Goal: Transaction & Acquisition: Download file/media

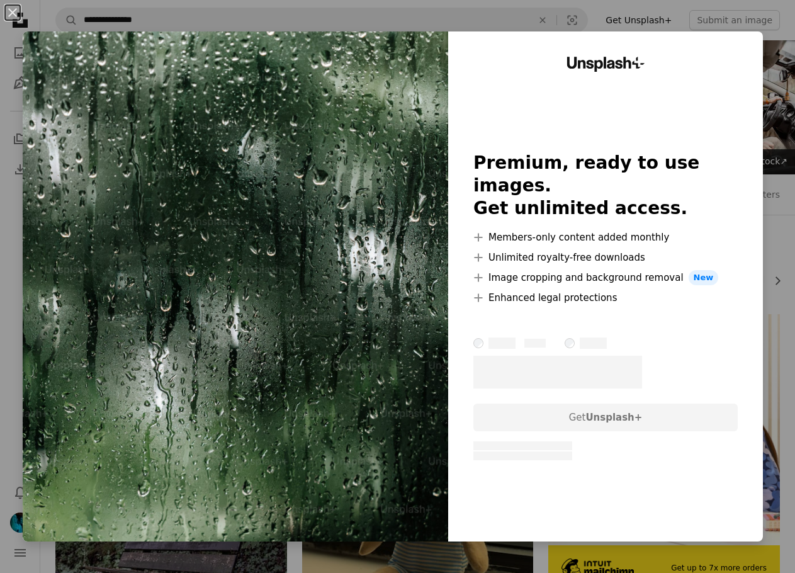
scroll to position [3876, 0]
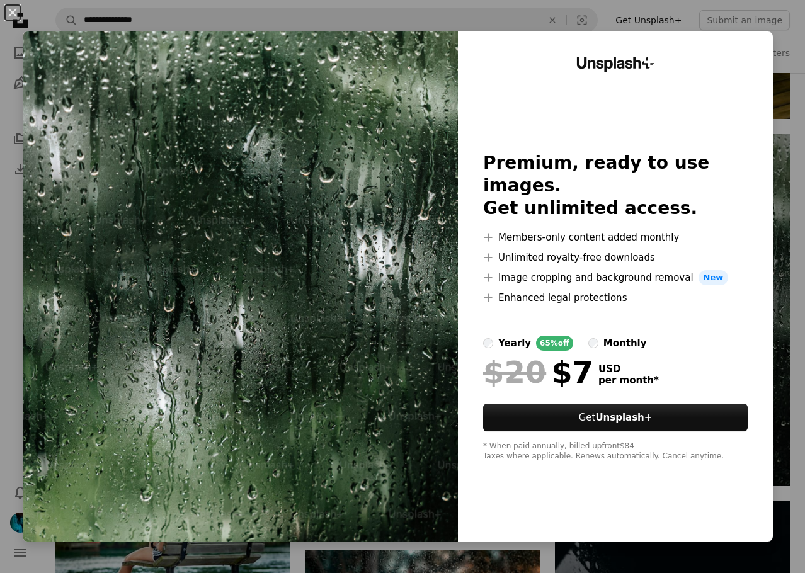
click at [788, 225] on div "An X shape Unsplash+ Premium, ready to use images. Get unlimited access. A plus…" at bounding box center [402, 286] width 805 height 573
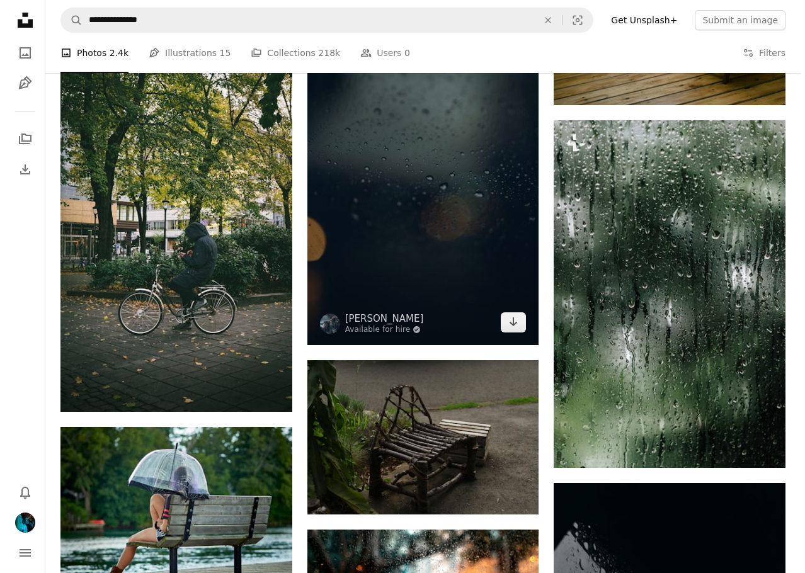
scroll to position [3813, 0]
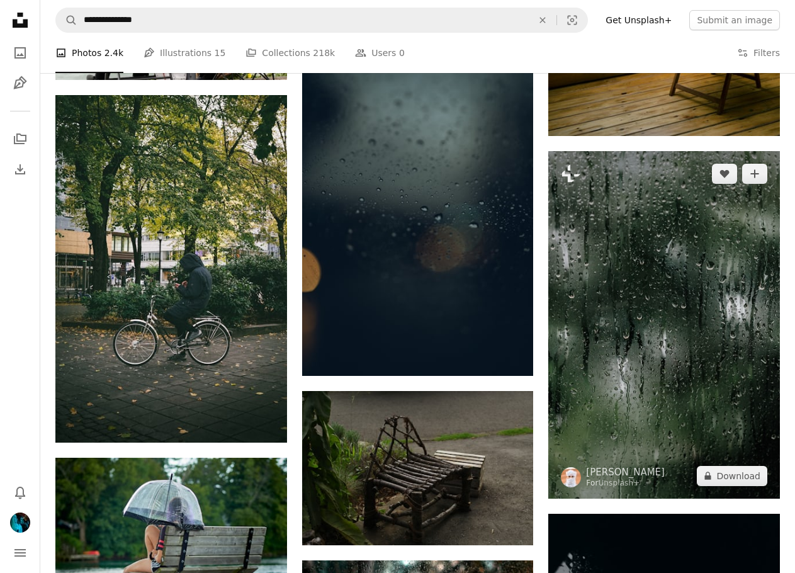
click at [629, 189] on img at bounding box center [665, 324] width 232 height 347
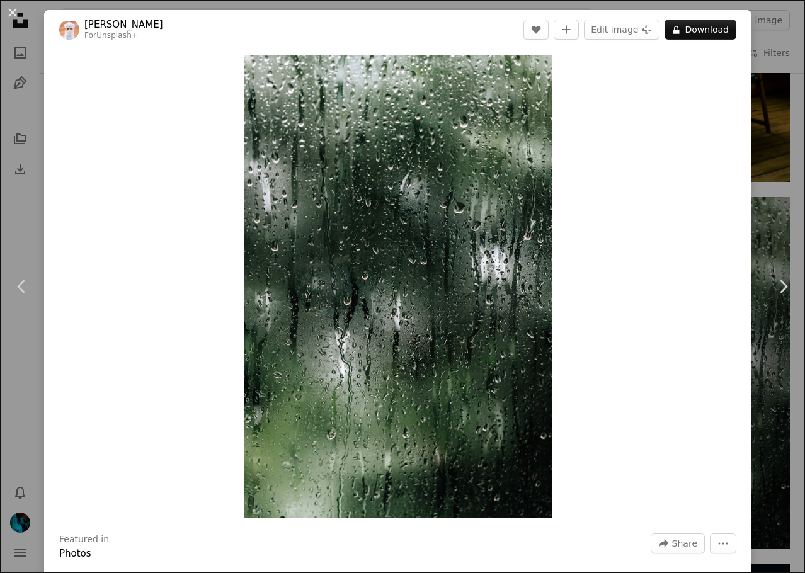
click at [763, 101] on div "An X shape Chevron left Chevron right Ahmed For Unsplash+ A heart A plus sign E…" at bounding box center [402, 286] width 805 height 573
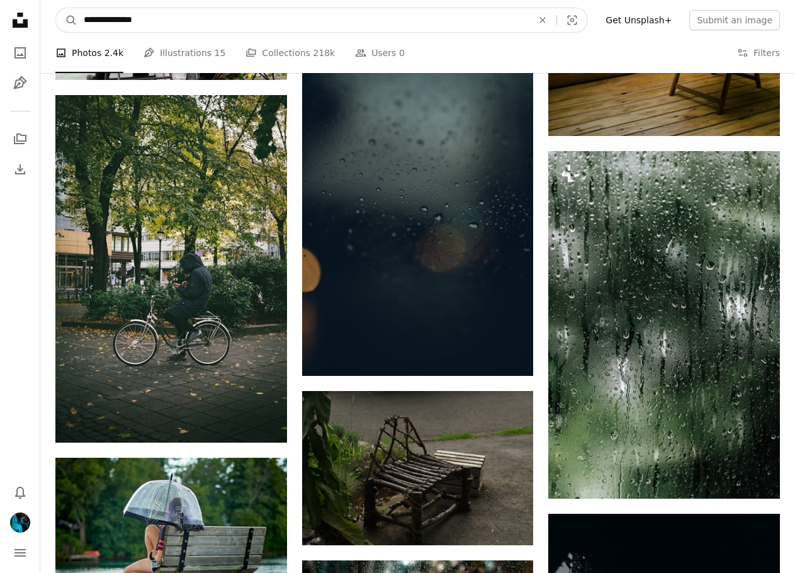
drag, startPoint x: 116, startPoint y: 20, endPoint x: 35, endPoint y: 18, distance: 81.3
type input "**********"
click button "A magnifying glass" at bounding box center [66, 20] width 21 height 24
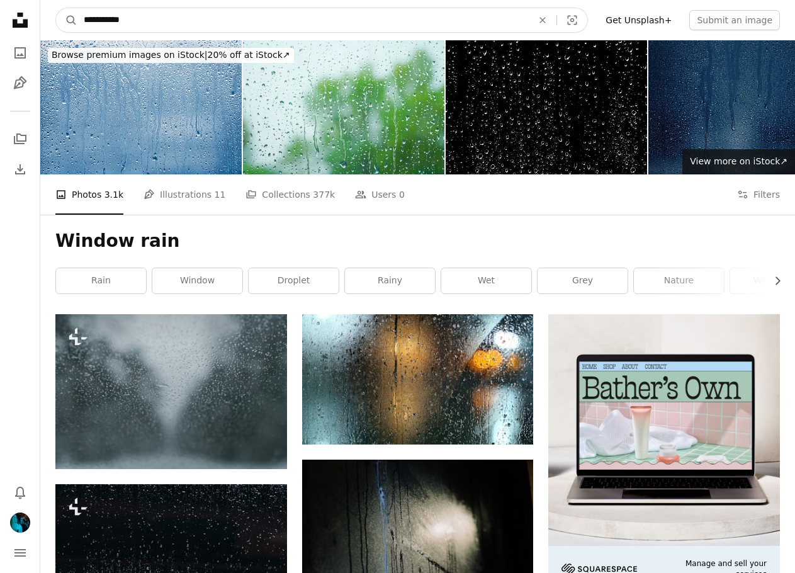
click at [164, 24] on input "**********" at bounding box center [303, 20] width 452 height 24
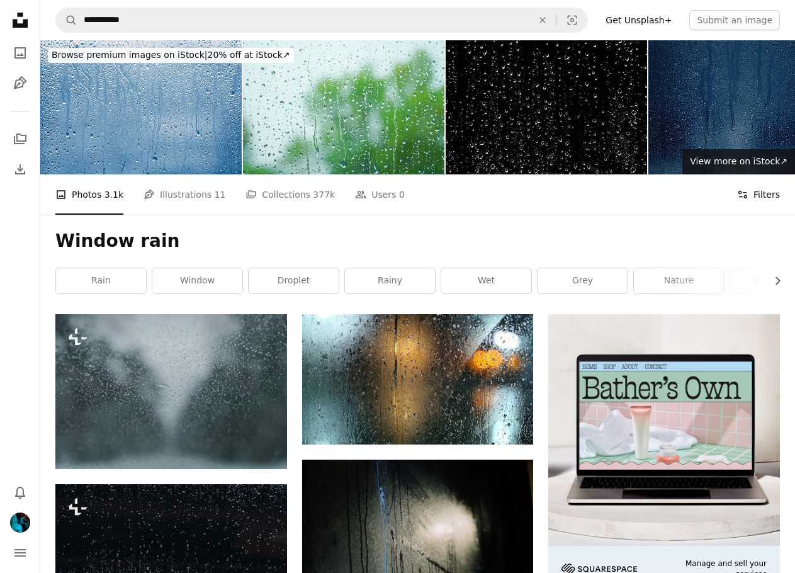
click at [758, 200] on button "Filters Filters" at bounding box center [758, 194] width 43 height 40
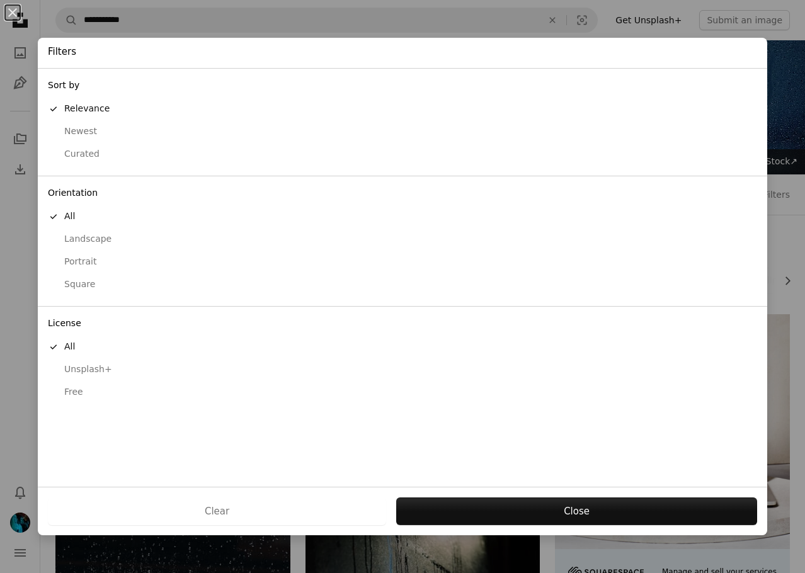
click at [77, 390] on div "Free" at bounding box center [402, 392] width 709 height 13
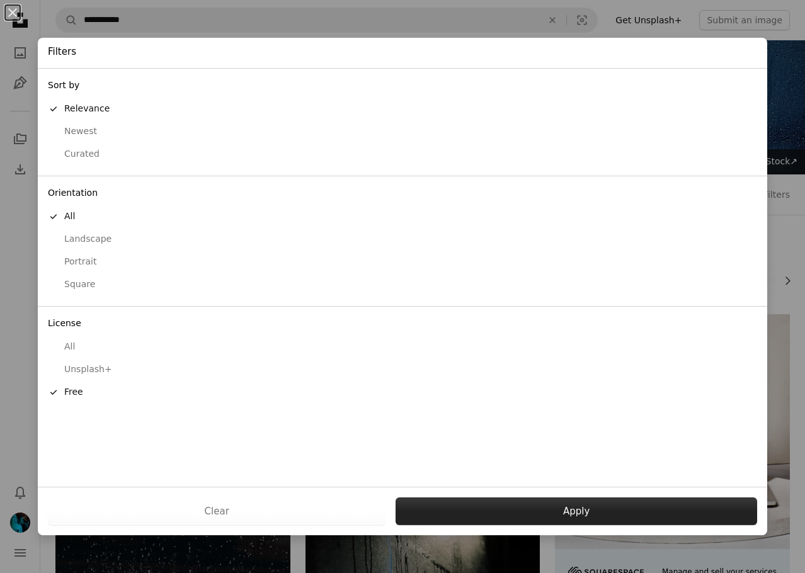
click at [498, 509] on button "Apply" at bounding box center [575, 512] width 361 height 28
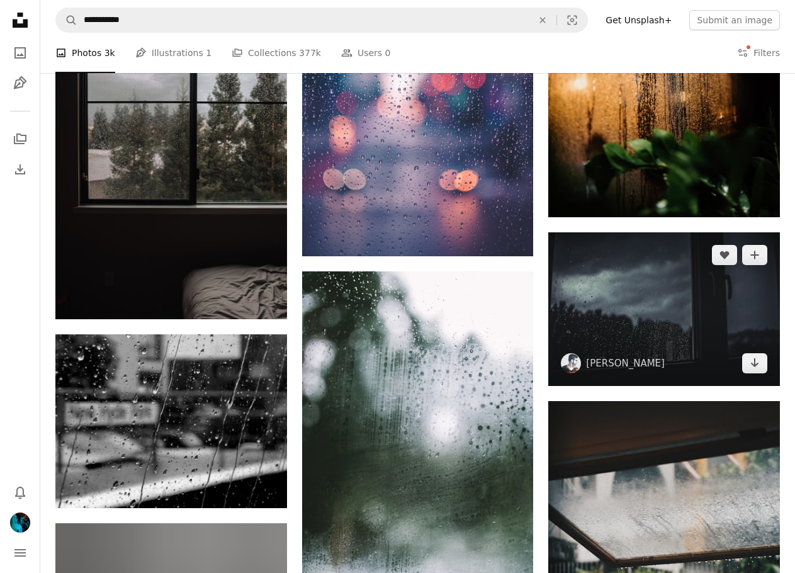
scroll to position [756, 0]
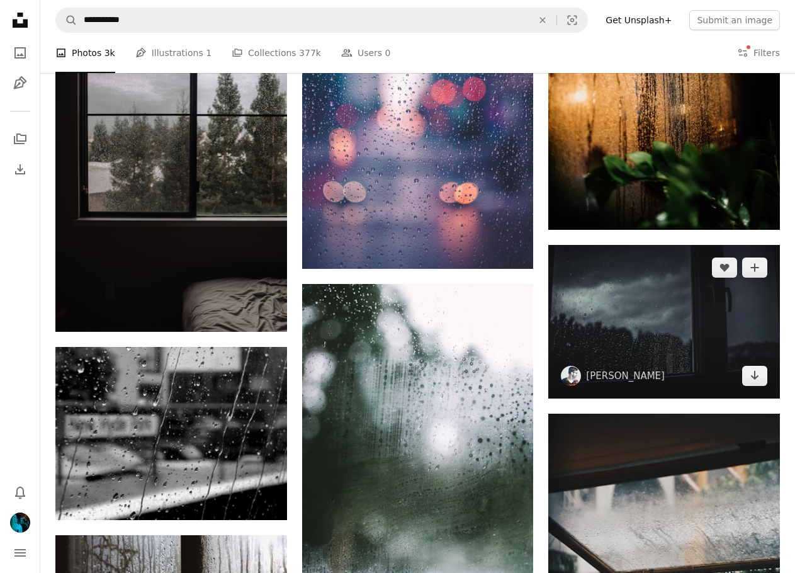
click at [705, 343] on img at bounding box center [665, 322] width 232 height 154
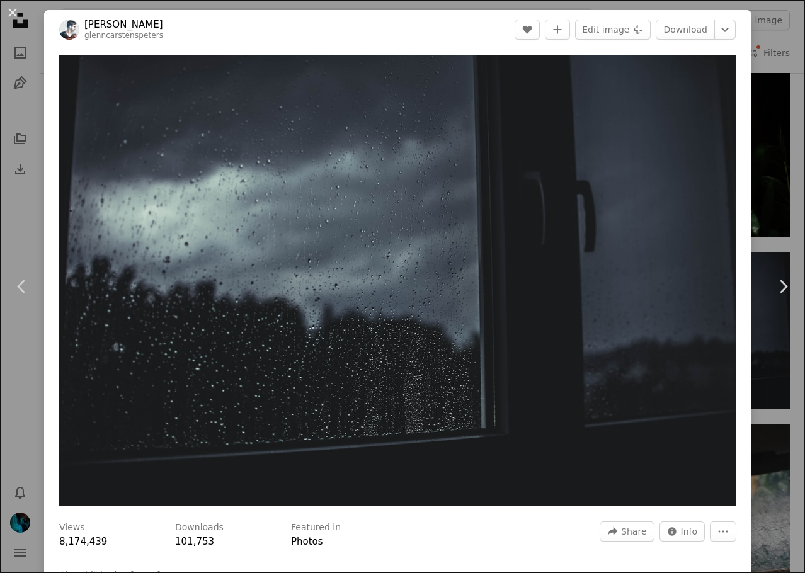
click at [778, 47] on div "An X shape Chevron left Chevron right [PERSON_NAME] glenncarstenspeters A heart…" at bounding box center [402, 286] width 805 height 573
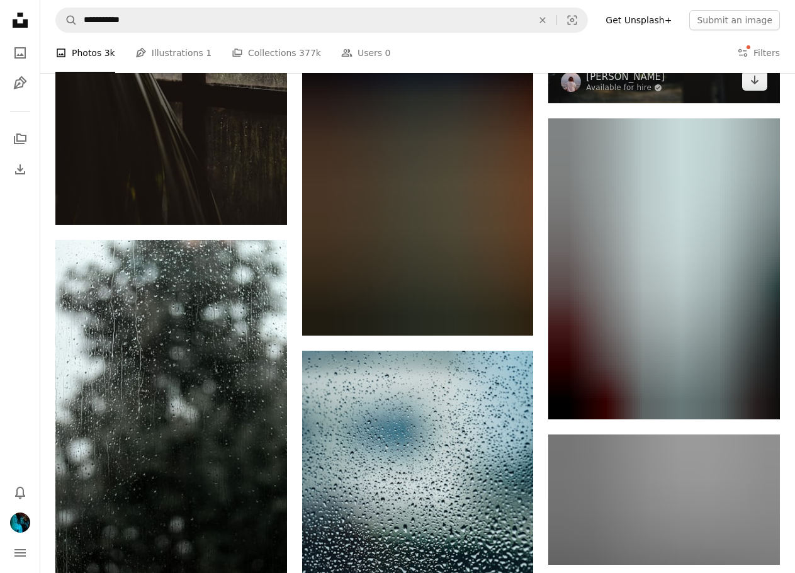
scroll to position [1386, 0]
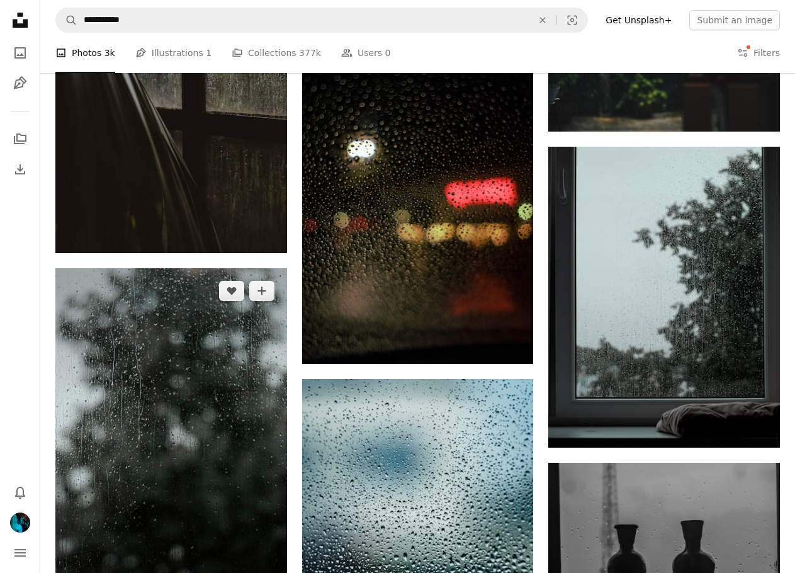
click at [155, 358] on img at bounding box center [171, 441] width 232 height 347
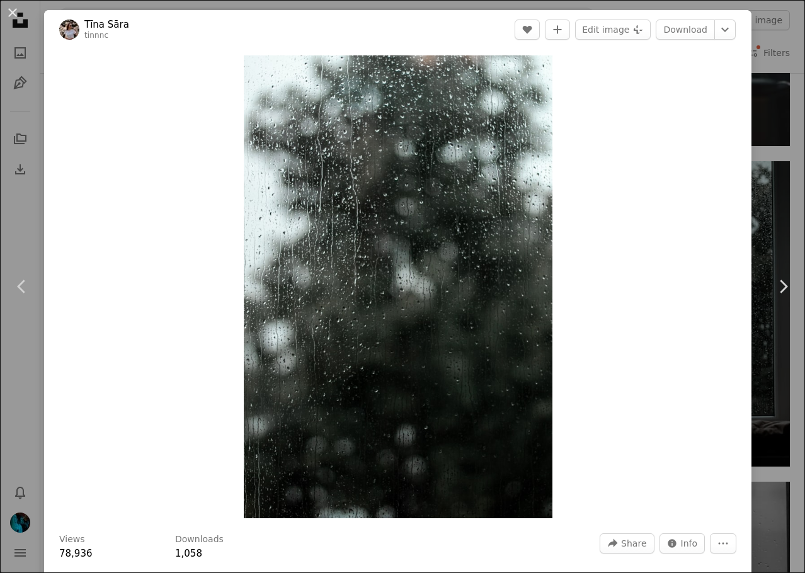
click at [775, 106] on div "An X shape Chevron left Chevron right [PERSON_NAME] [PERSON_NAME] tinnnc A hear…" at bounding box center [402, 286] width 805 height 573
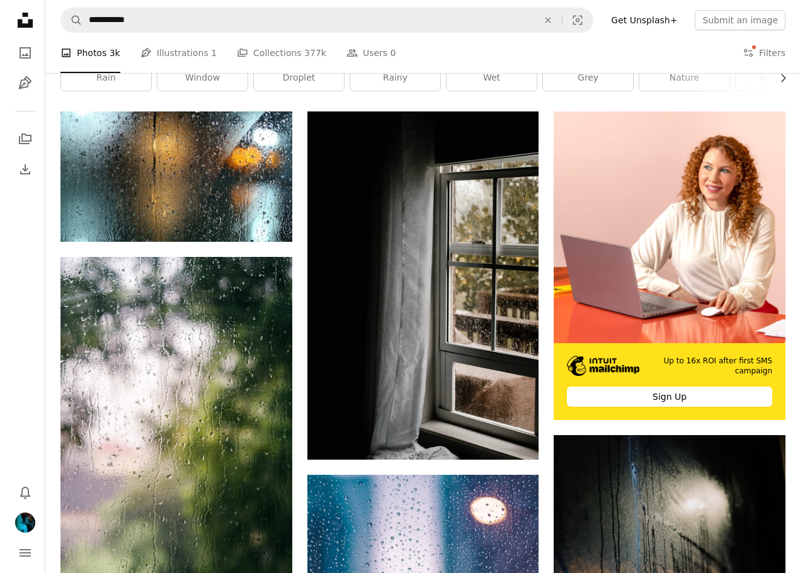
scroll to position [202, 0]
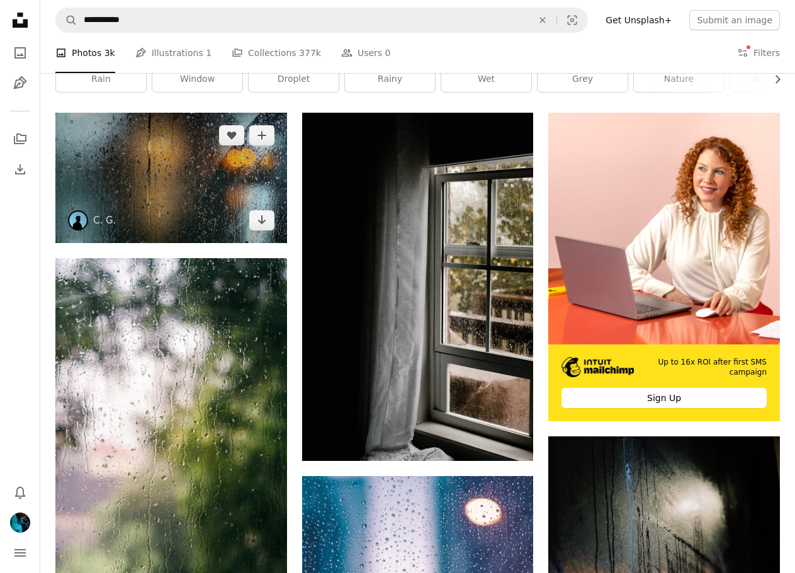
click at [186, 176] on img at bounding box center [171, 178] width 232 height 130
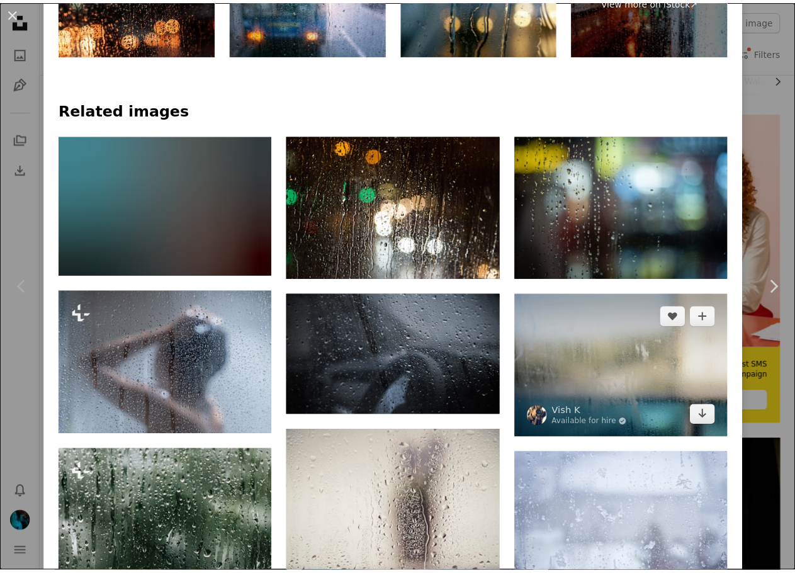
scroll to position [756, 0]
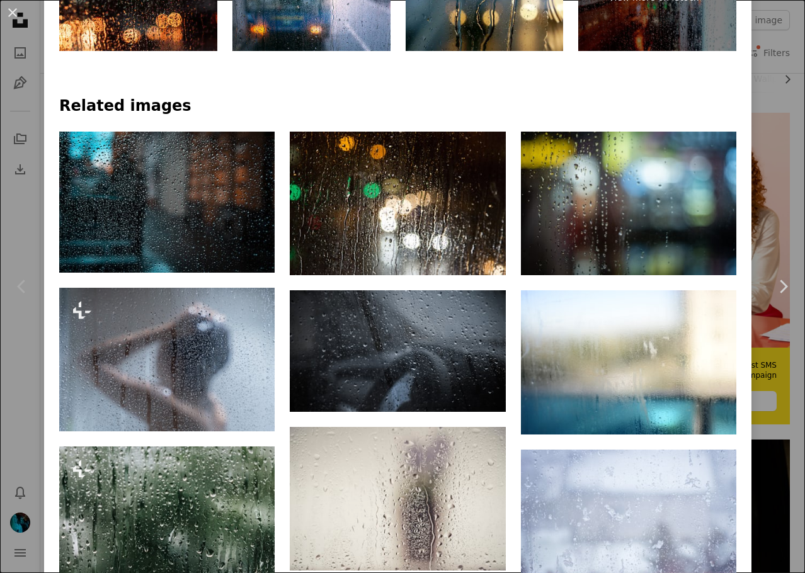
click at [761, 121] on div "An X shape Chevron left Chevron right C. G. cg A heart A plus sign Edit image P…" at bounding box center [402, 286] width 805 height 573
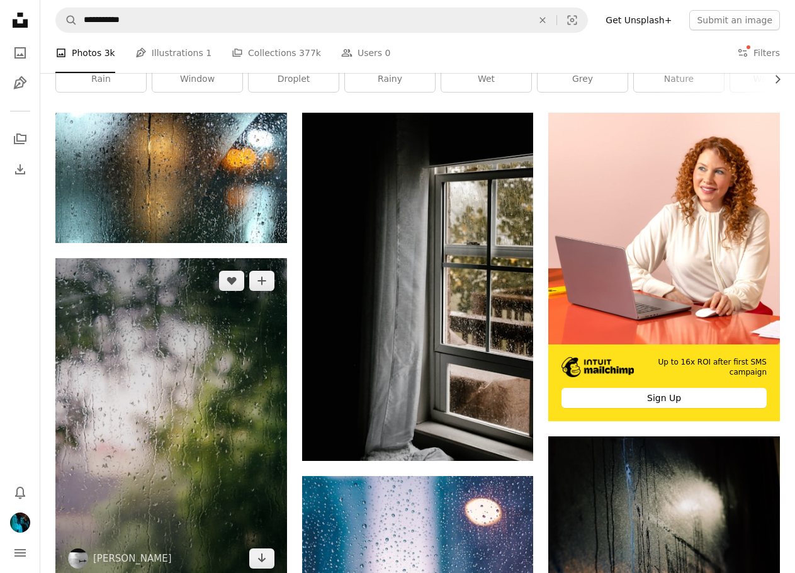
click at [222, 353] on img at bounding box center [171, 419] width 232 height 323
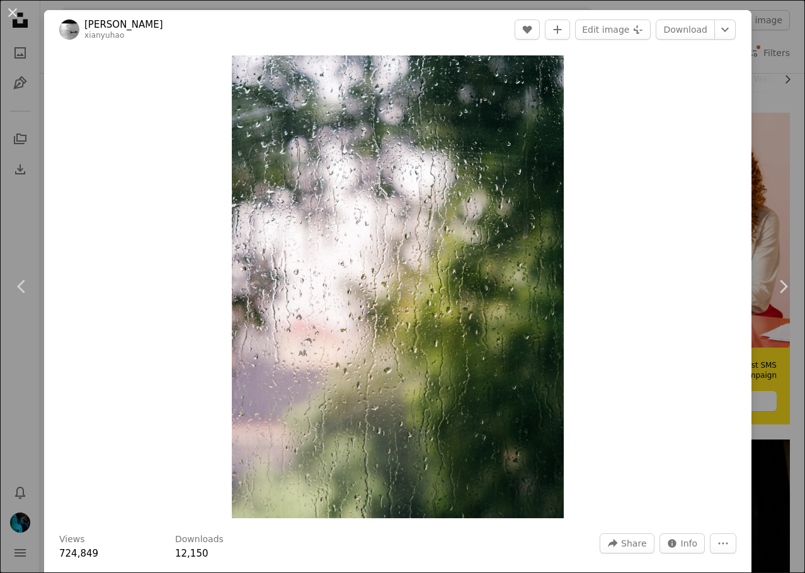
click at [754, 100] on div "An X shape Chevron left Chevron right Xianyu hao xianyuhao A heart A plus sign …" at bounding box center [402, 286] width 805 height 573
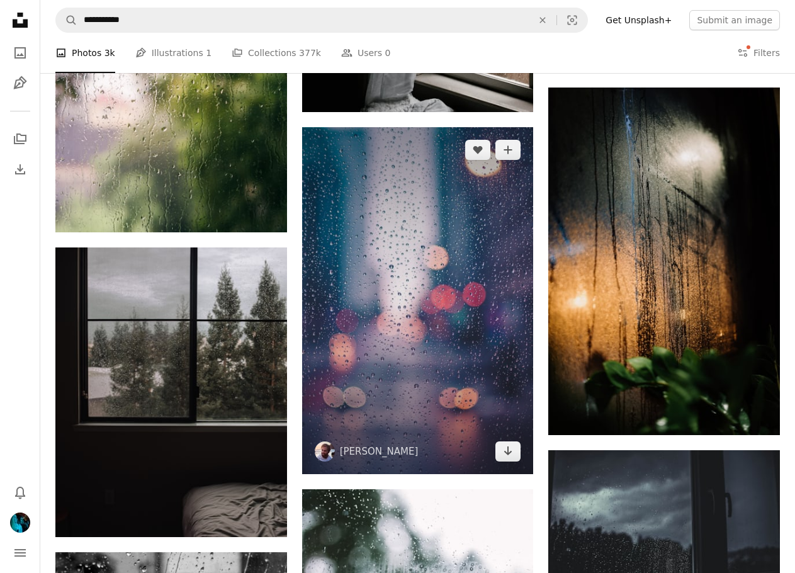
scroll to position [579, 0]
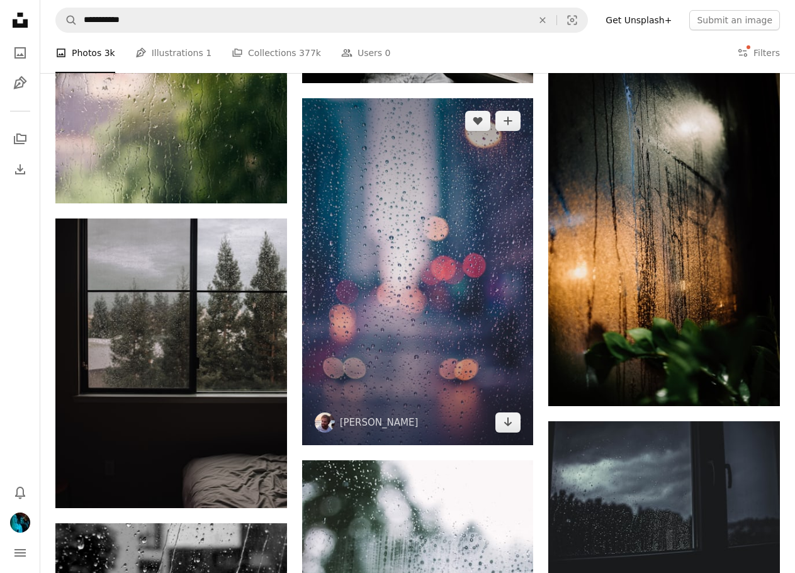
click at [484, 314] on img at bounding box center [418, 272] width 232 height 348
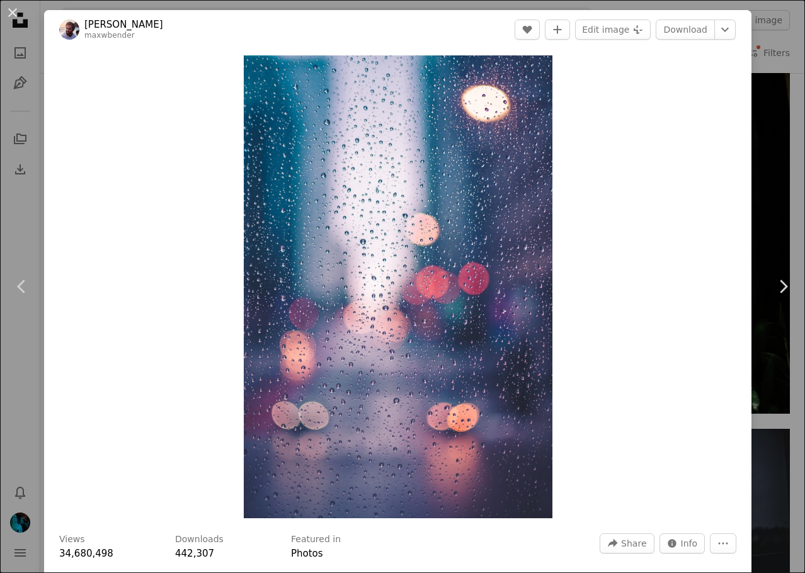
click at [769, 174] on div "An X shape Chevron left Chevron right [PERSON_NAME] maxwbender A heart A plus s…" at bounding box center [402, 286] width 805 height 573
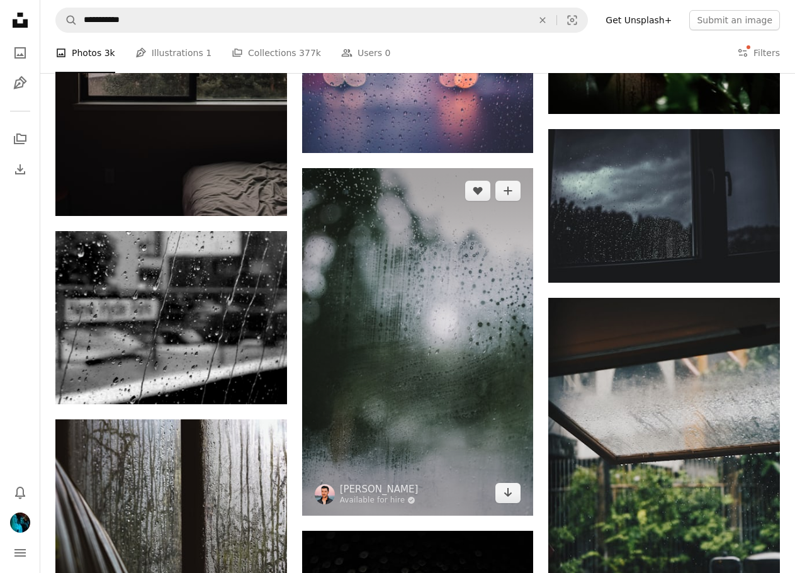
scroll to position [894, 0]
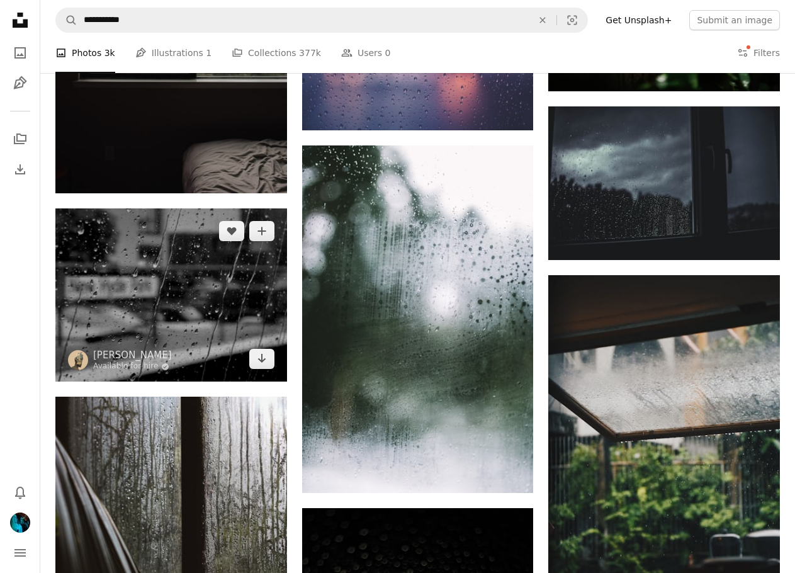
click at [231, 298] on img at bounding box center [171, 295] width 232 height 174
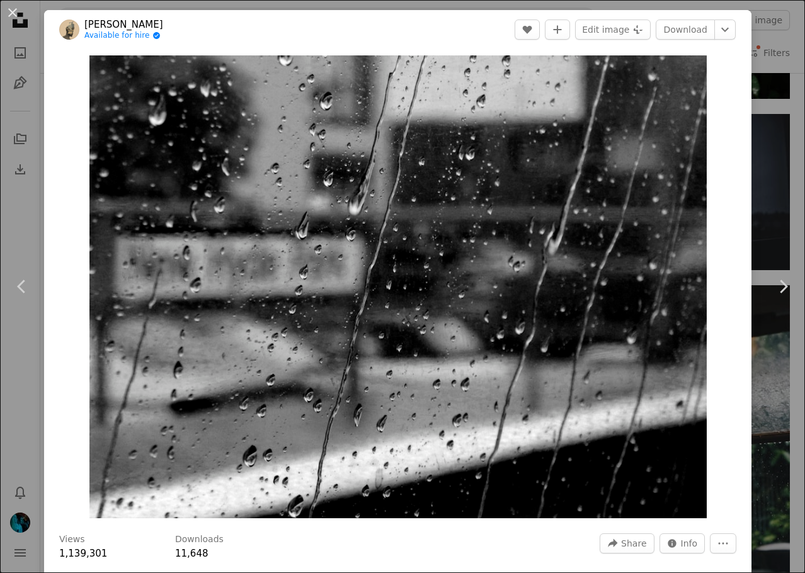
click at [780, 151] on div "An X shape Chevron left Chevron right [PERSON_NAME] Available for hire A checkm…" at bounding box center [402, 286] width 805 height 573
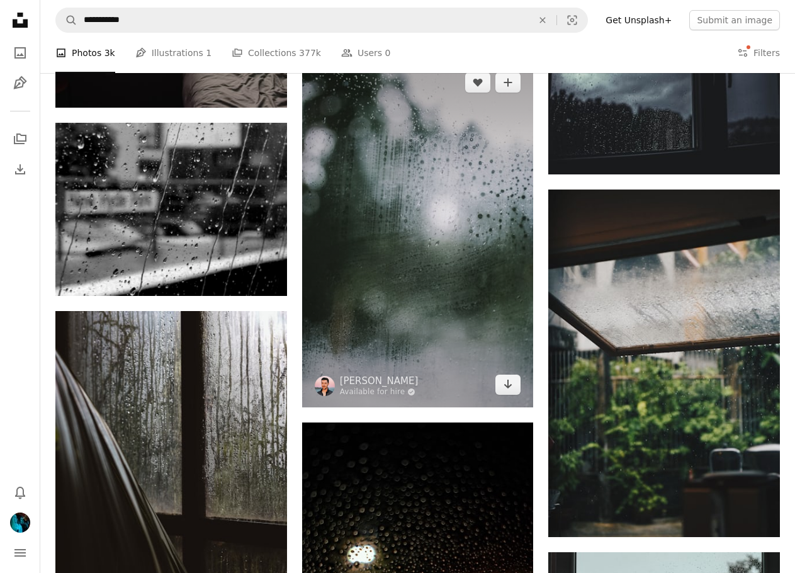
scroll to position [957, 0]
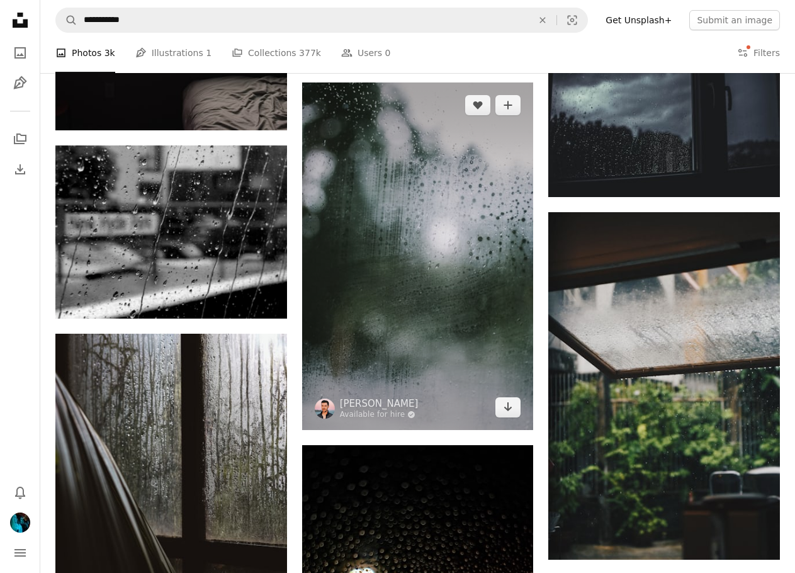
click at [472, 282] on img at bounding box center [418, 257] width 232 height 348
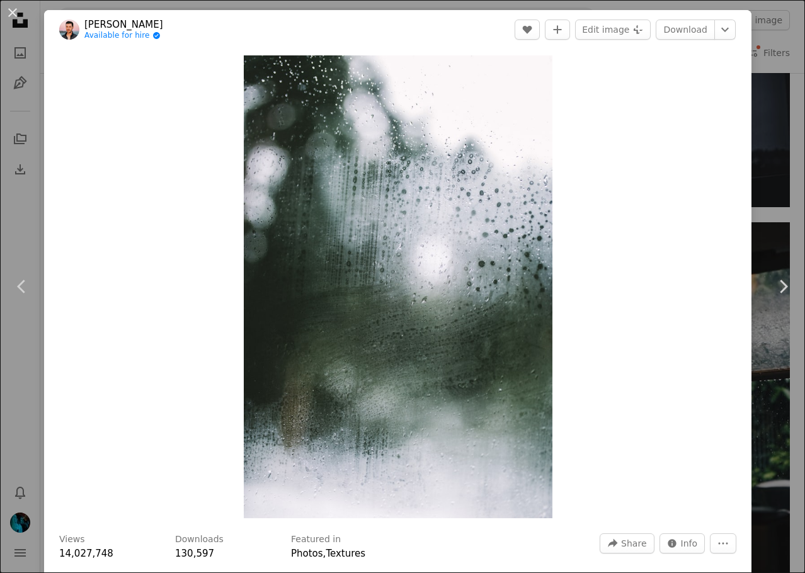
click at [770, 164] on div "An X shape Chevron left Chevron right [PERSON_NAME] Available for hire A checkm…" at bounding box center [402, 286] width 805 height 573
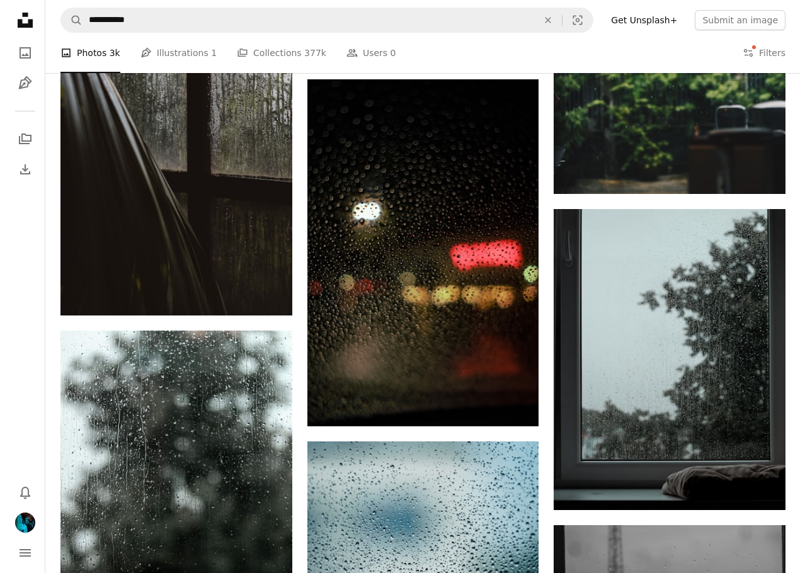
scroll to position [1398, 0]
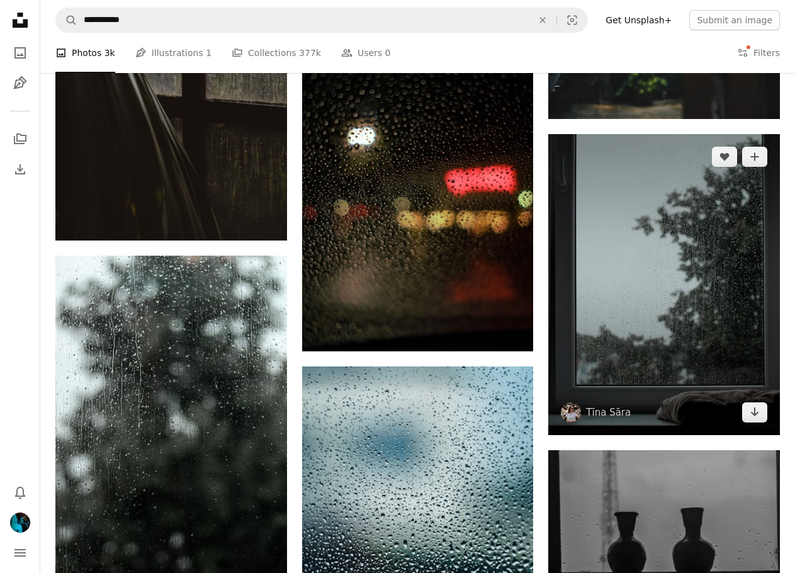
click at [646, 258] on img at bounding box center [665, 285] width 232 height 302
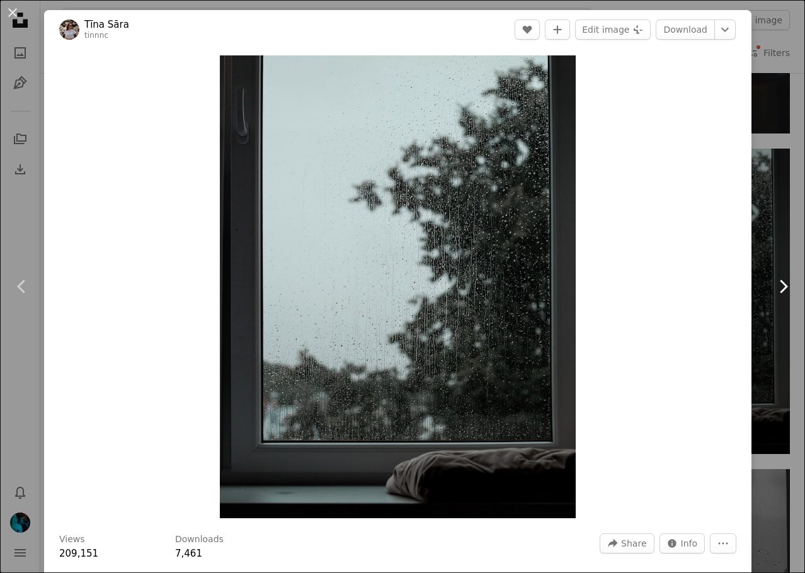
click at [761, 239] on link "Chevron right" at bounding box center [783, 286] width 44 height 121
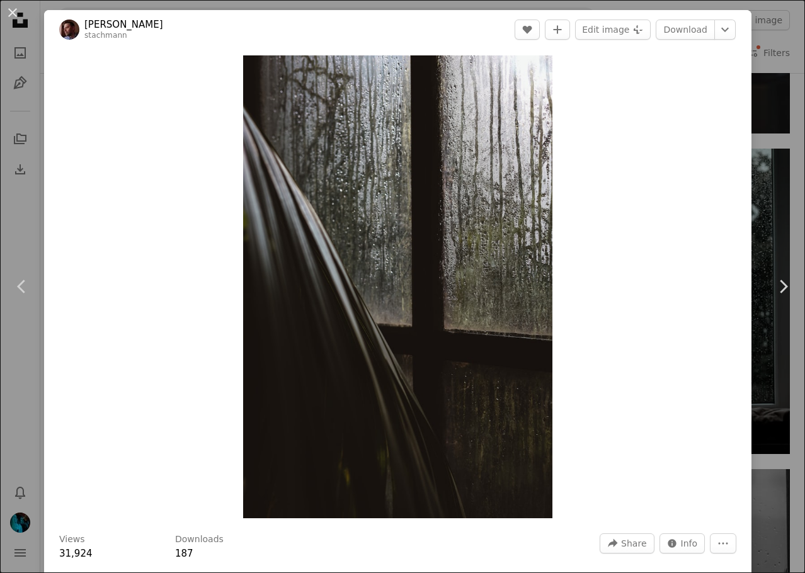
click at [756, 162] on div "An X shape Chevron left Chevron right [PERSON_NAME] stachmann A heart A plus si…" at bounding box center [402, 286] width 805 height 573
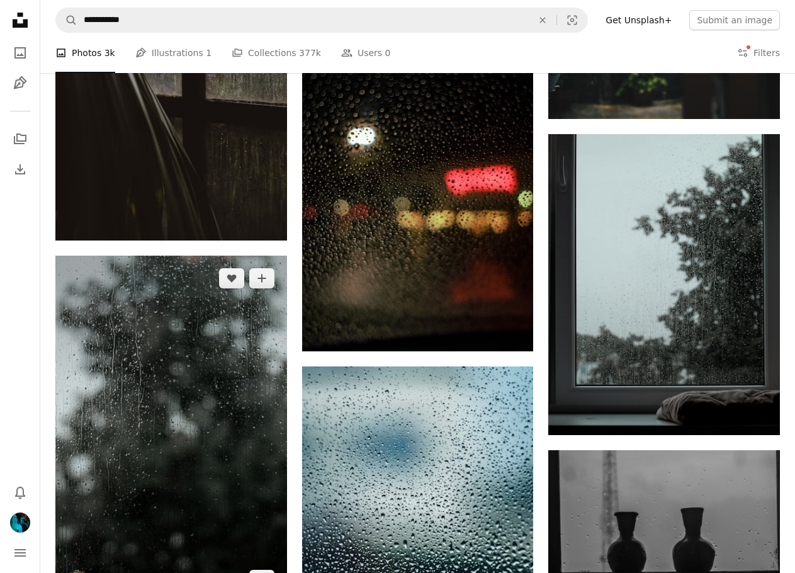
click at [216, 392] on img at bounding box center [171, 429] width 232 height 347
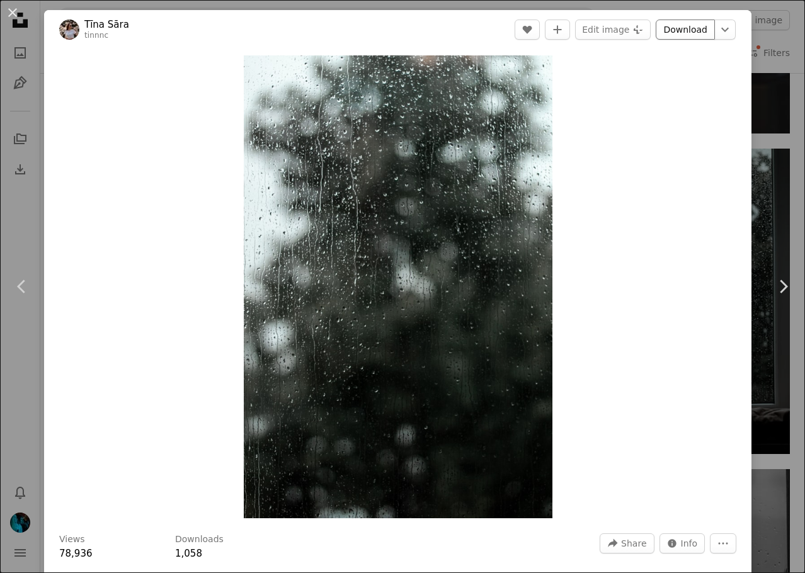
click at [683, 38] on link "Download" at bounding box center [685, 30] width 59 height 20
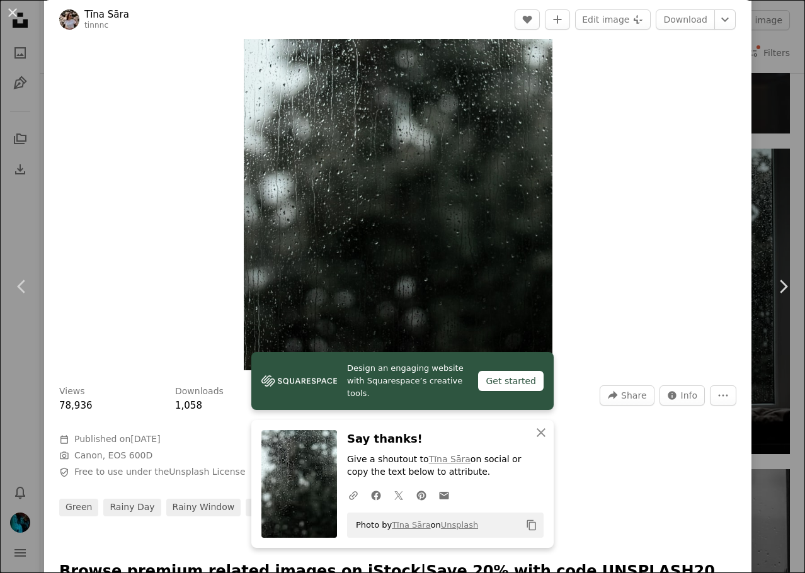
scroll to position [504, 0]
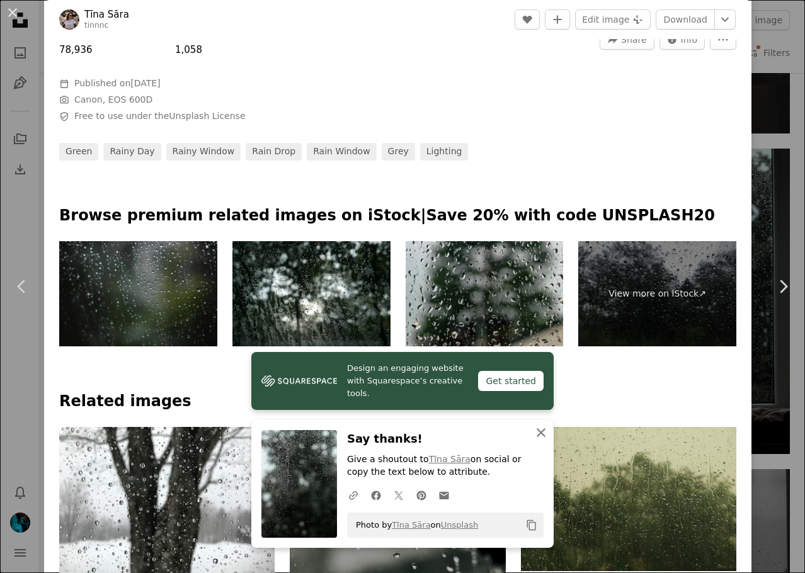
click at [533, 439] on icon "An X shape" at bounding box center [540, 432] width 15 height 15
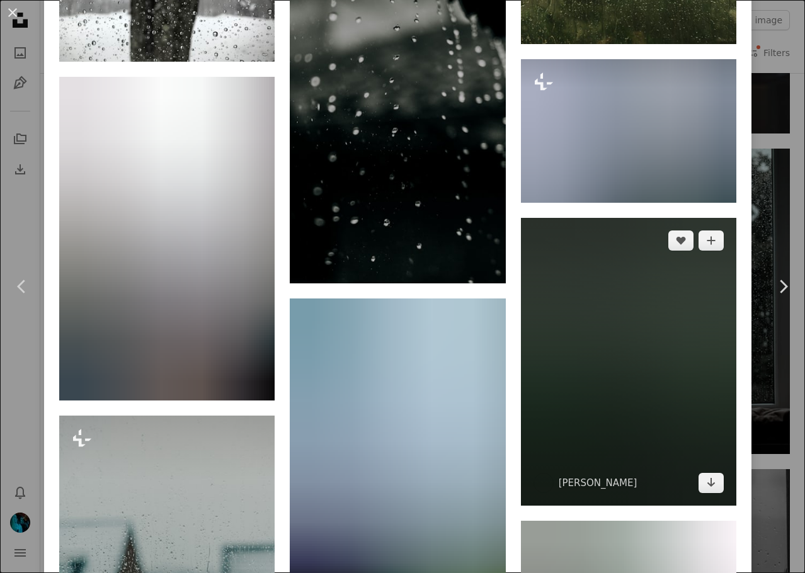
scroll to position [1071, 0]
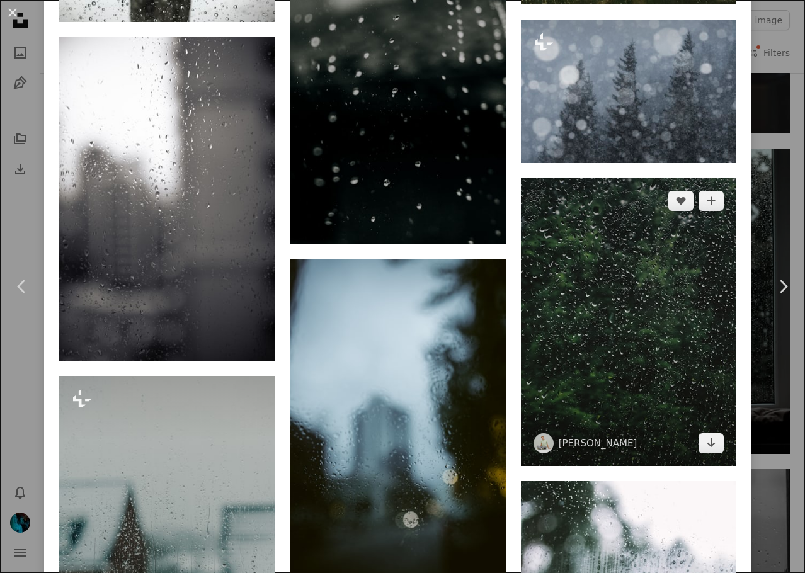
click at [610, 353] on img at bounding box center [628, 321] width 215 height 287
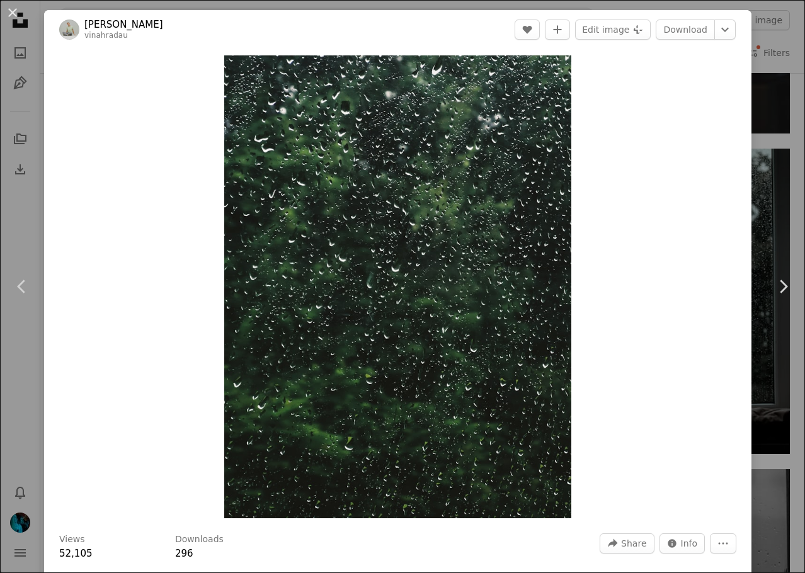
click at [762, 165] on div "An X shape Chevron left Chevron right [PERSON_NAME] vinahradau A heart A plus s…" at bounding box center [402, 286] width 805 height 573
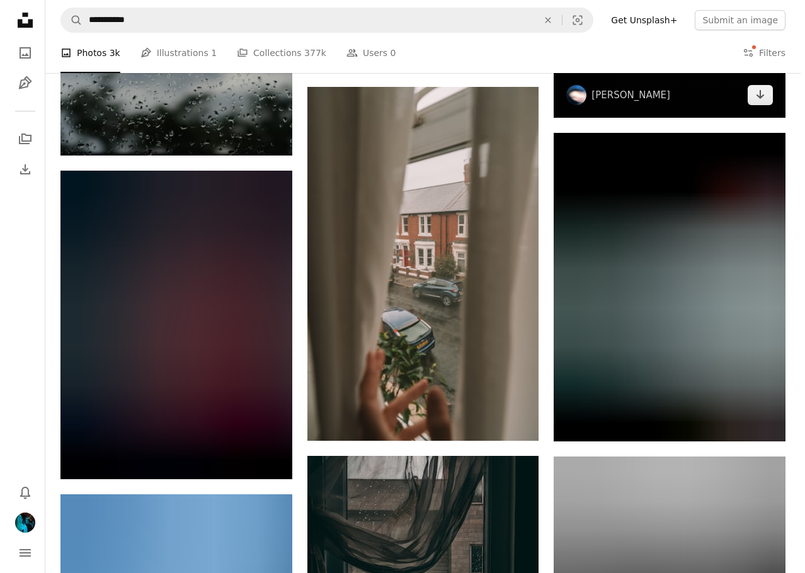
scroll to position [1965, 0]
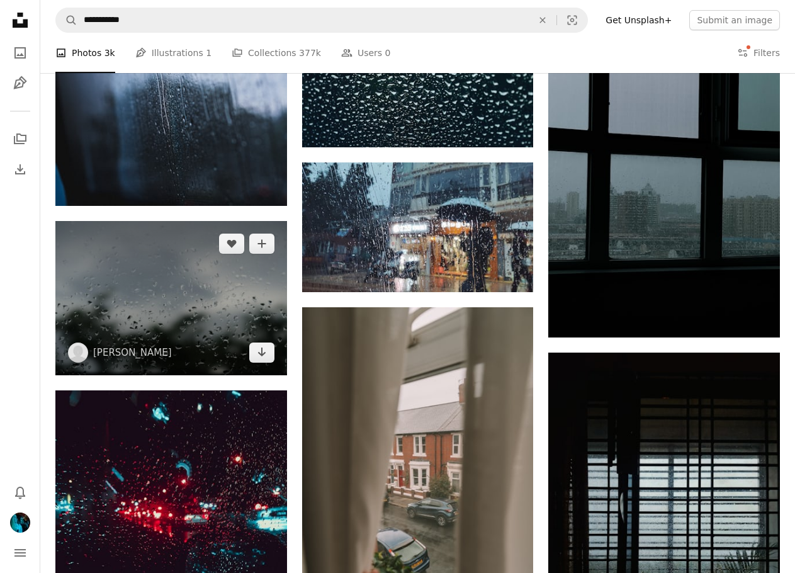
click at [171, 257] on img at bounding box center [171, 298] width 232 height 154
